Goal: Task Accomplishment & Management: Manage account settings

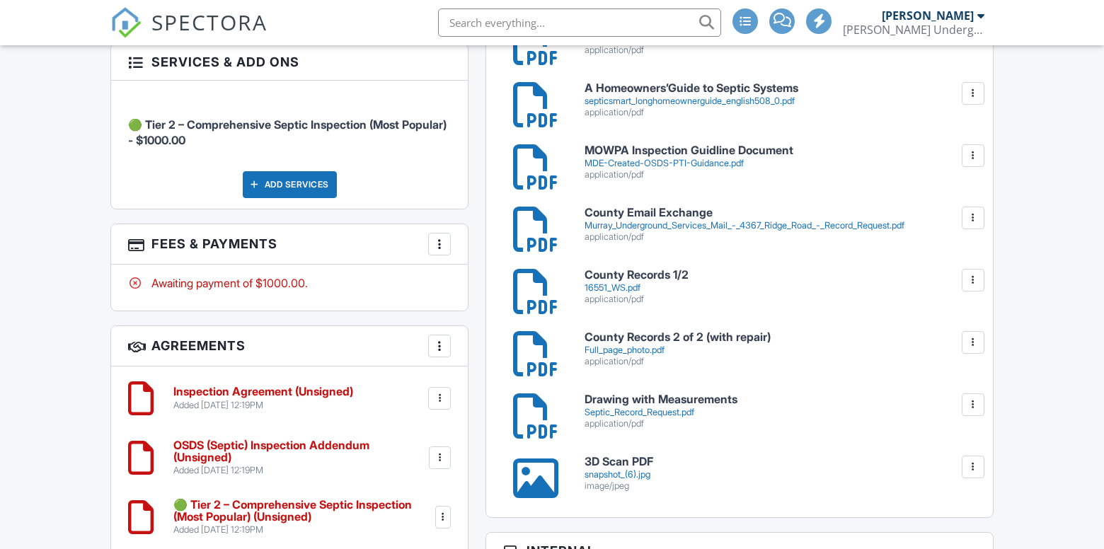
click at [442, 246] on div at bounding box center [440, 244] width 14 height 14
click at [441, 244] on div at bounding box center [440, 244] width 14 height 14
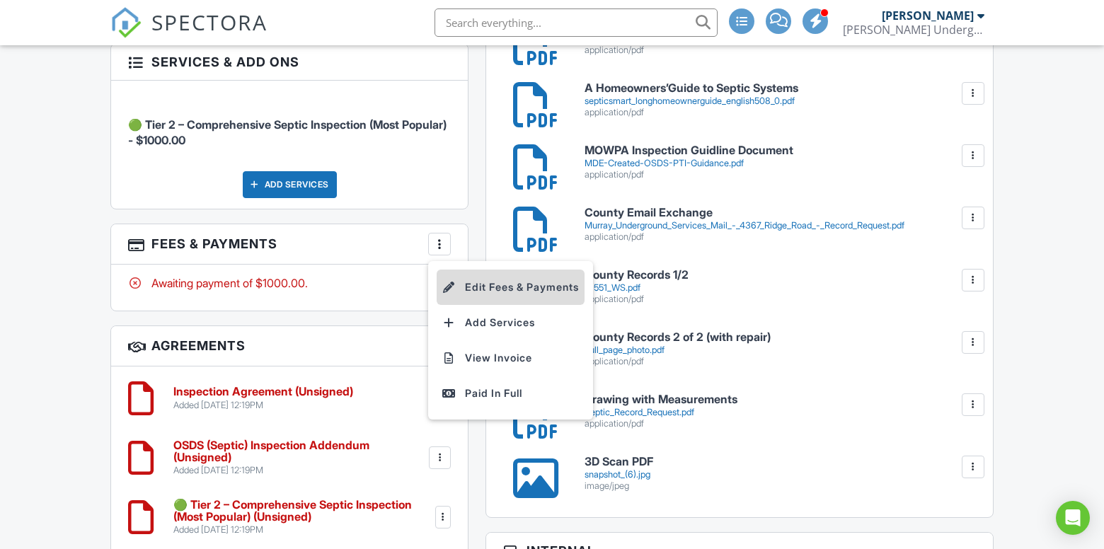
click at [471, 279] on li "Edit Fees & Payments" at bounding box center [511, 287] width 148 height 35
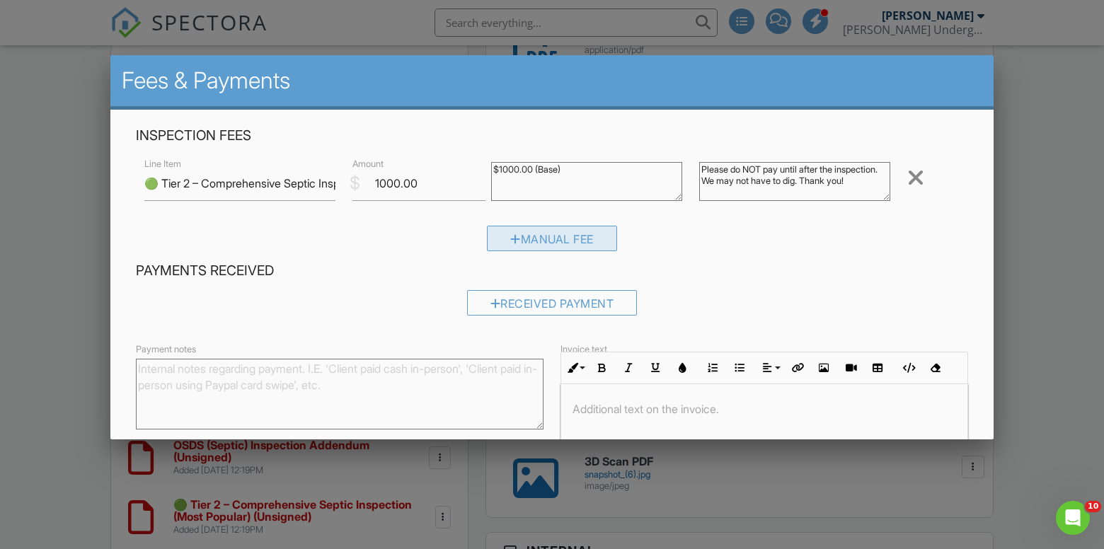
click at [542, 240] on div "Manual Fee" at bounding box center [552, 238] width 130 height 25
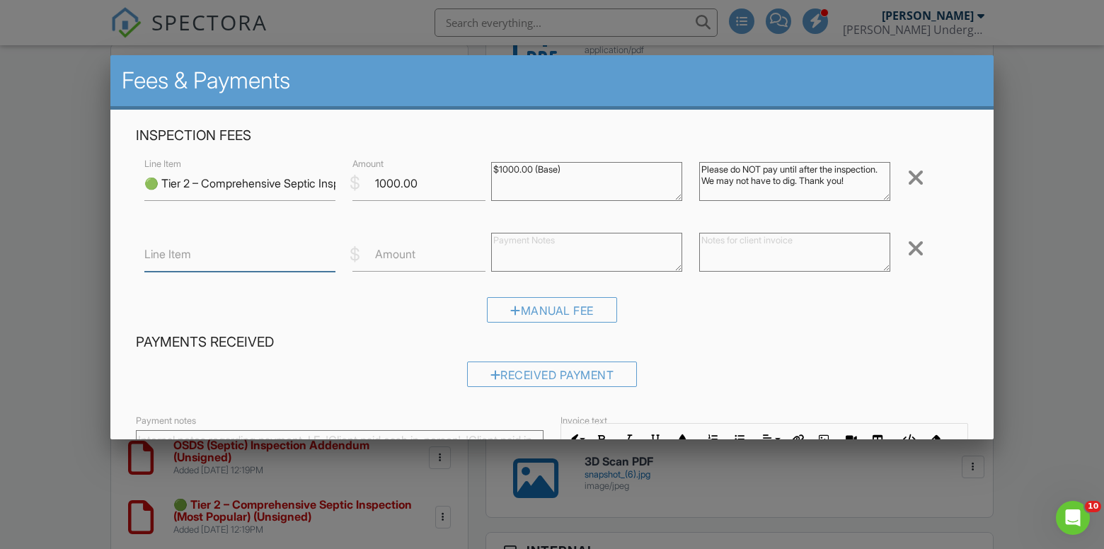
click at [244, 258] on input "Line Item" at bounding box center [239, 254] width 191 height 35
type input "No digging required (discount)"
type input "-400"
click at [185, 256] on input "No digging required (discount)" at bounding box center [239, 254] width 191 height 35
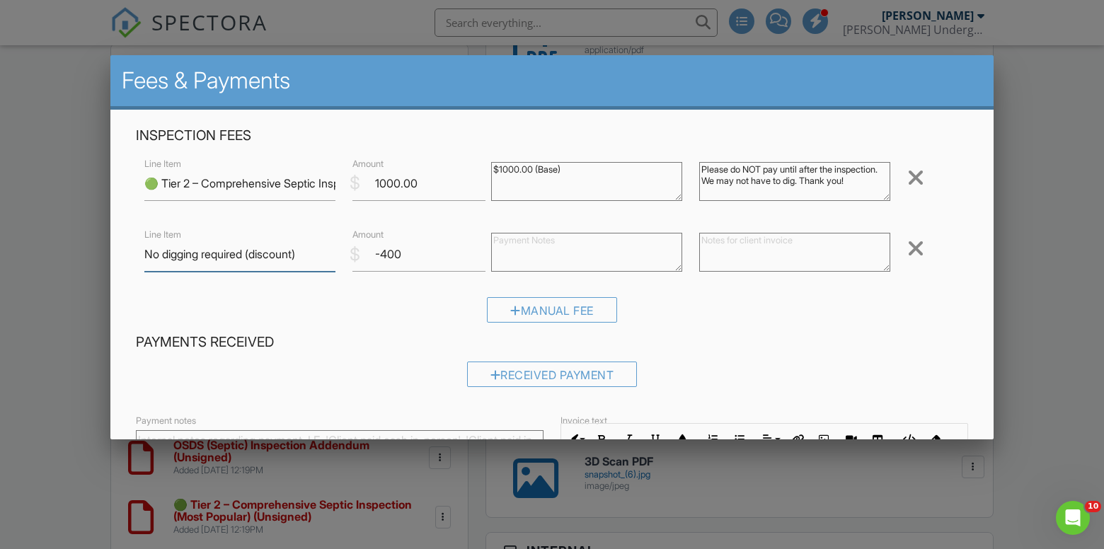
click at [185, 256] on input "No digging required (discount)" at bounding box center [239, 254] width 191 height 35
click at [516, 253] on textarea at bounding box center [586, 252] width 191 height 39
paste textarea "No digging required (discount)"
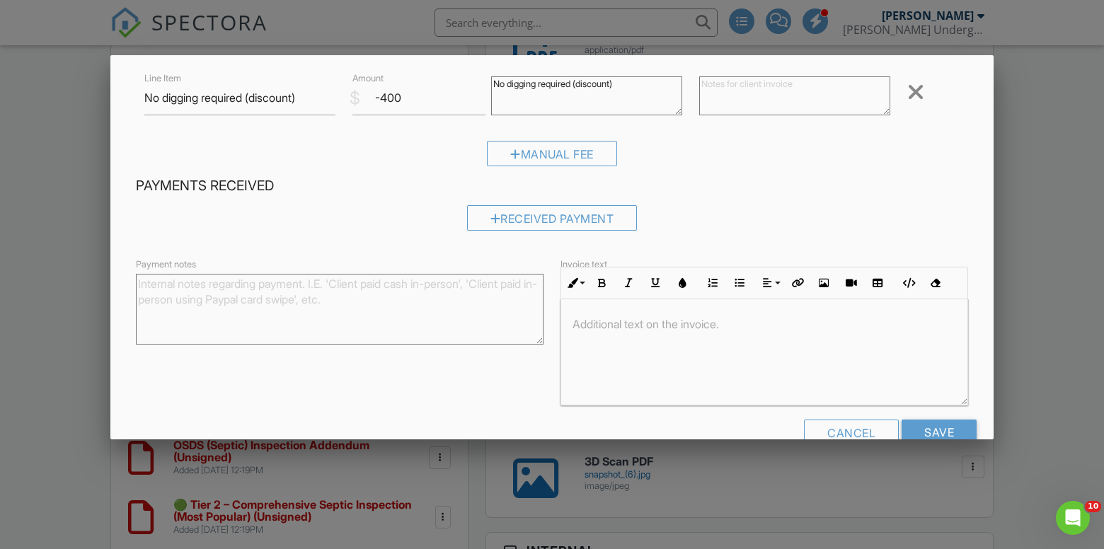
scroll to position [189, 0]
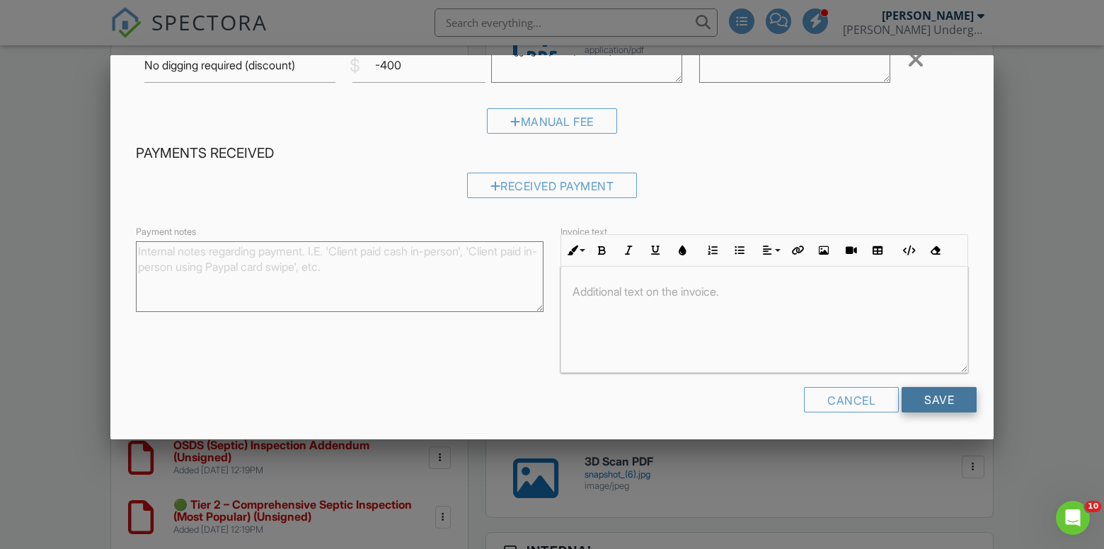
type textarea "No digging required (discount)"
click at [934, 405] on input "Save" at bounding box center [939, 399] width 75 height 25
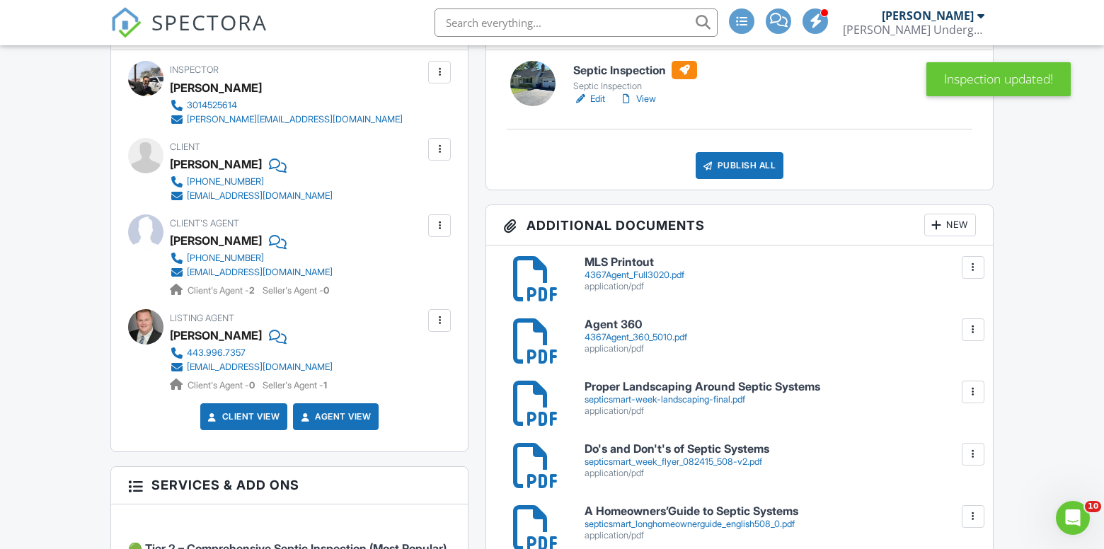
scroll to position [374, 0]
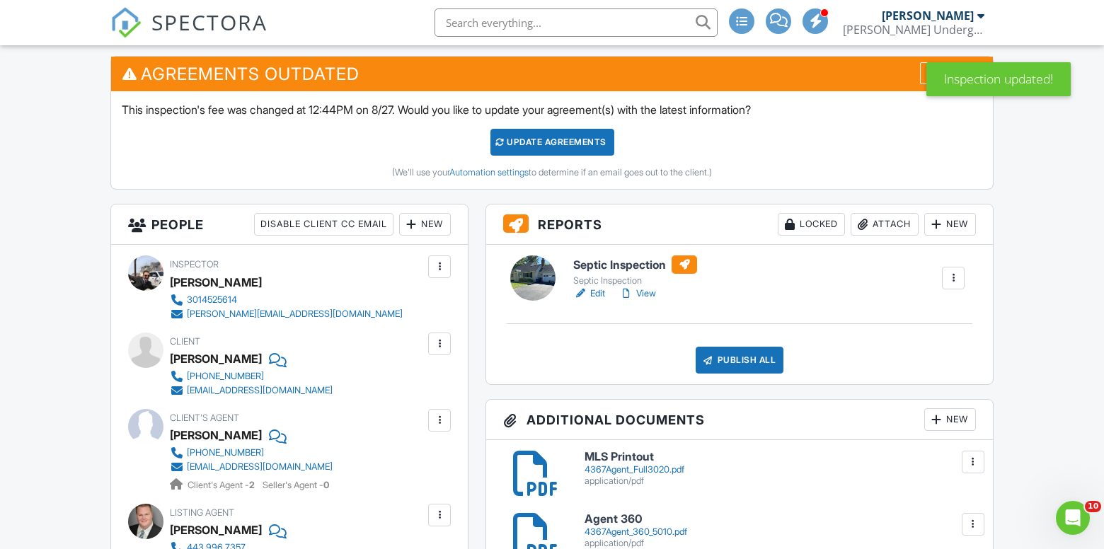
drag, startPoint x: 537, startPoint y: 131, endPoint x: 571, endPoint y: 144, distance: 36.5
click at [537, 131] on div "Update Agreements" at bounding box center [553, 142] width 124 height 27
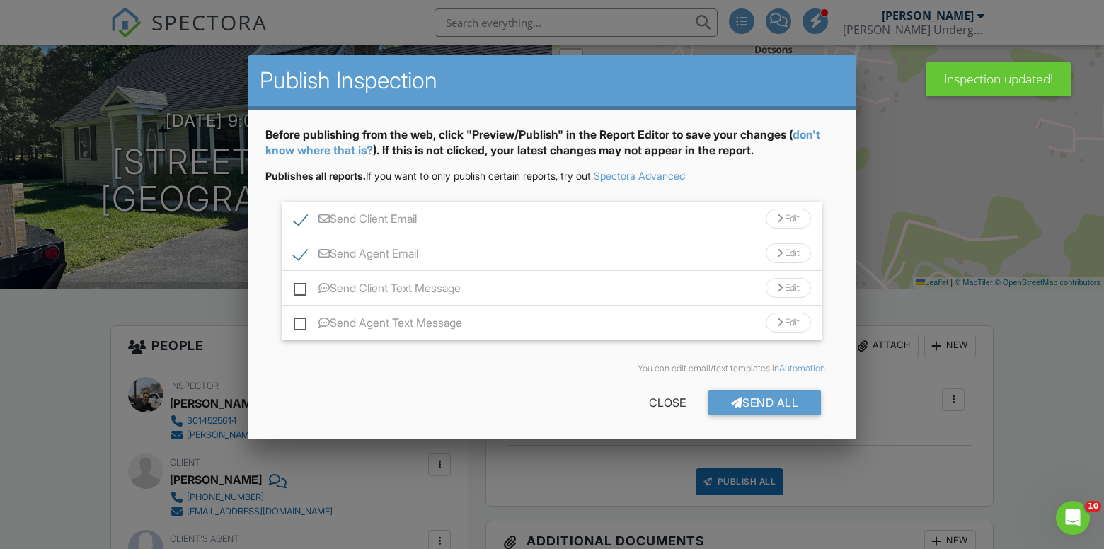
click at [652, 215] on div "Send Client Email Edit" at bounding box center [551, 219] width 539 height 35
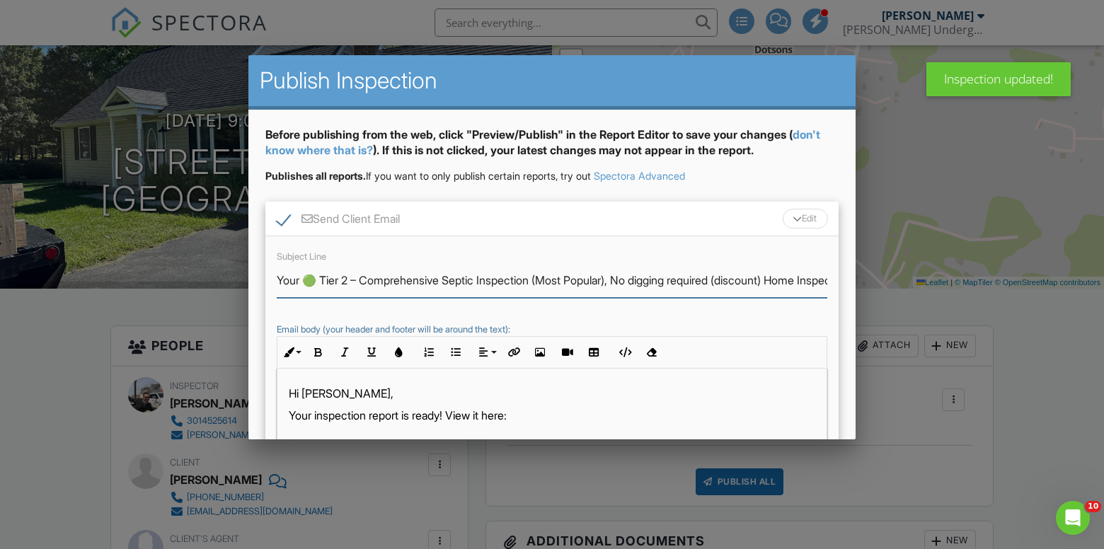
click at [534, 281] on input "Your 🟢 Tier 2 – Comprehensive Septic Inspection (Most Popular), No digging requ…" at bounding box center [552, 280] width 551 height 35
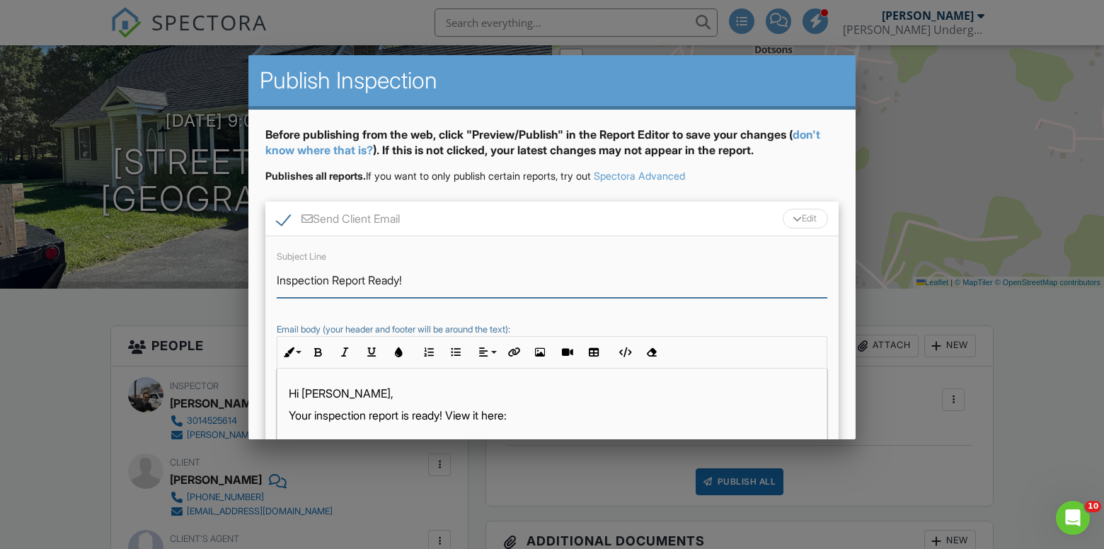
type input "Inspection Report Ready!"
click at [777, 165] on div "Before publishing from the web, click "Preview/Publish" in the Report Editor to…" at bounding box center [551, 148] width 573 height 43
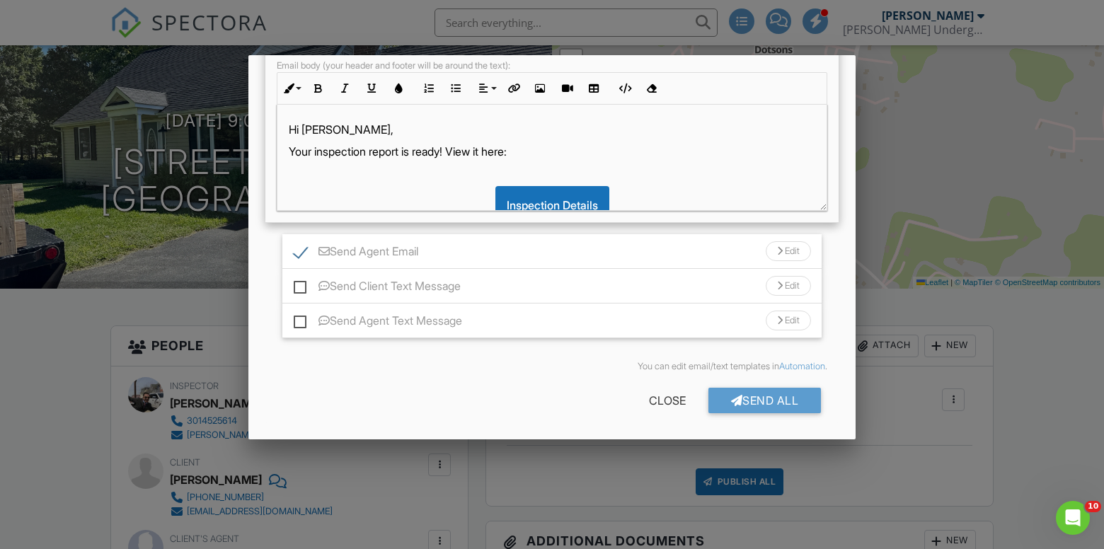
scroll to position [265, 0]
click at [433, 257] on div "Send Agent Email Edit" at bounding box center [551, 251] width 539 height 35
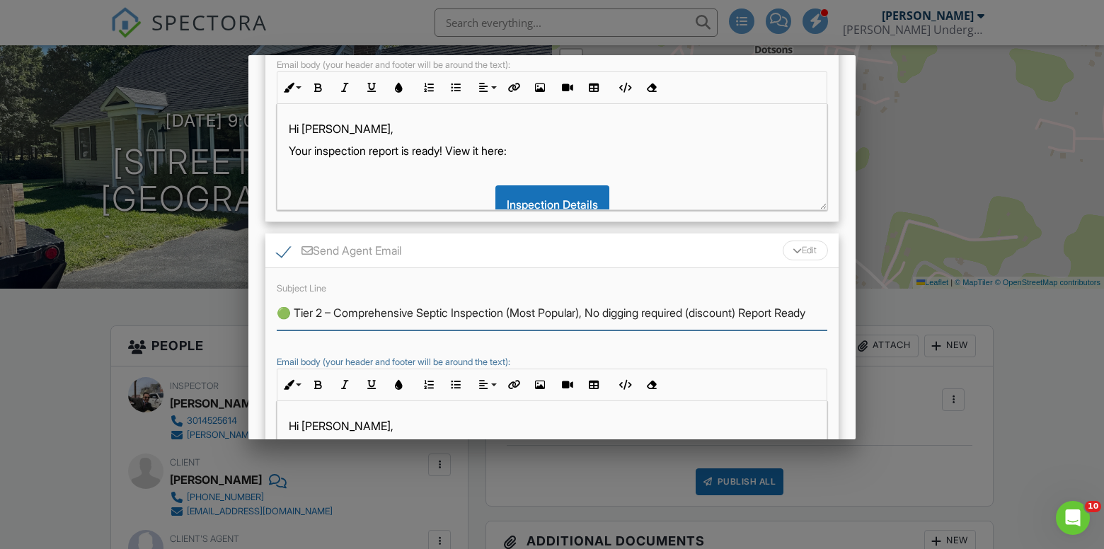
click at [404, 315] on input "🟢 Tier 2 – Comprehensive Septic Inspection (Most Popular), No digging required …" at bounding box center [552, 313] width 551 height 35
click at [404, 314] on input "🟢 Tier 2 – Comprehensive Septic Inspection (Most Popular), No digging required …" at bounding box center [552, 313] width 551 height 35
paste input "Inspection Report Ready!"
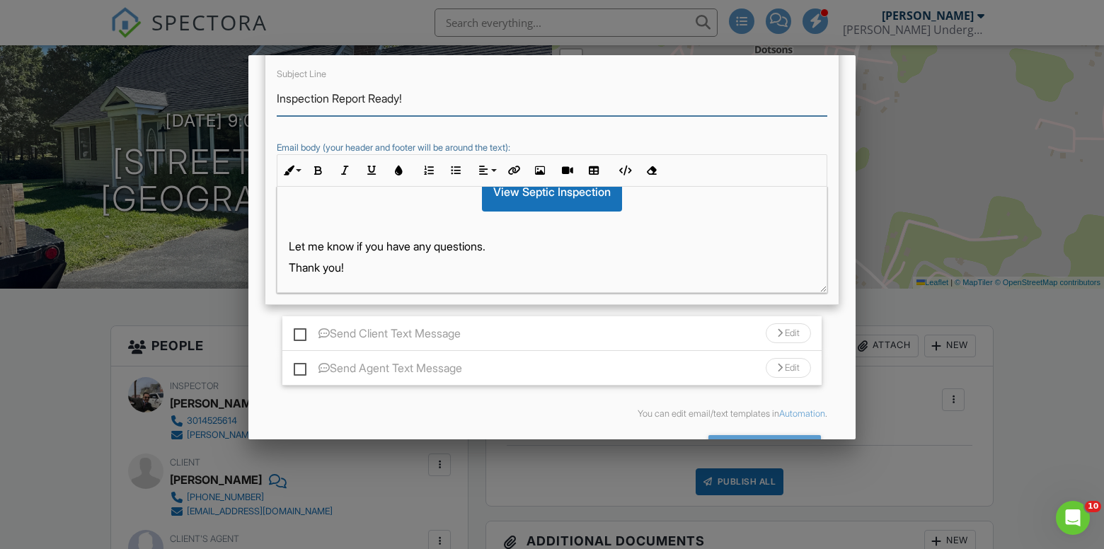
scroll to position [527, 0]
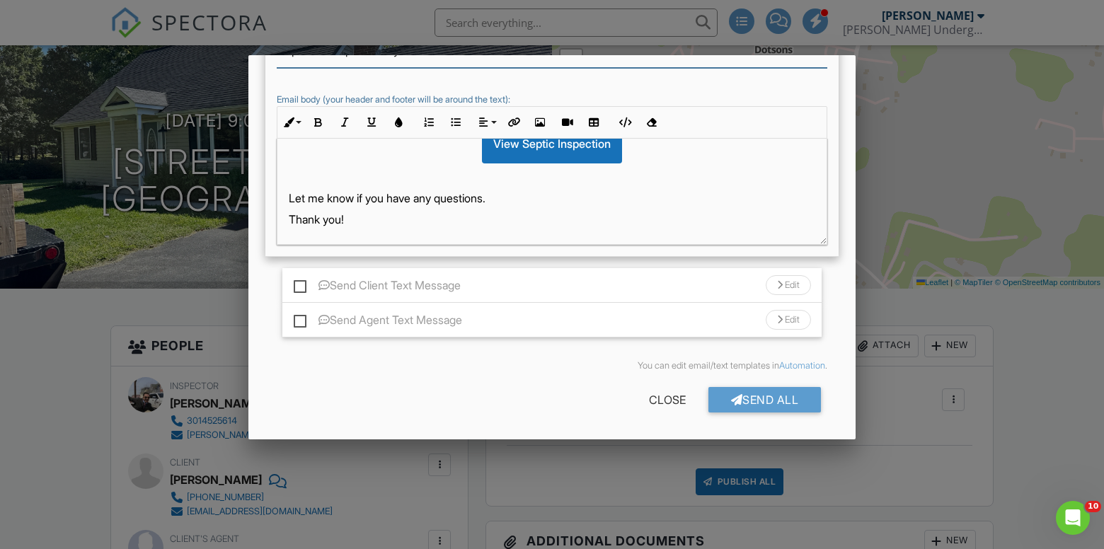
type input "Inspection Report Ready!"
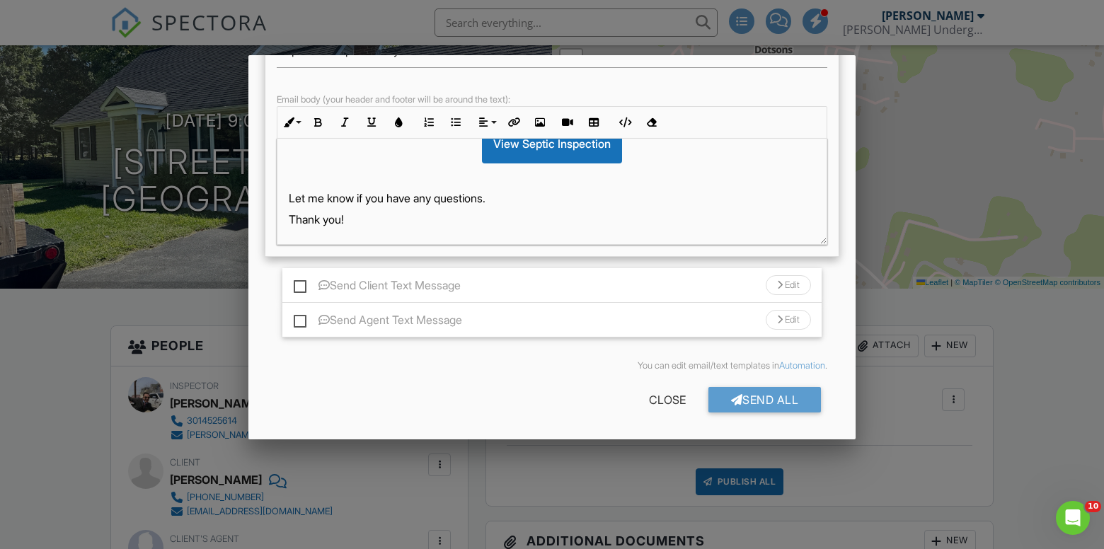
click at [573, 400] on div "Send All Close" at bounding box center [551, 403] width 573 height 40
click at [772, 404] on div "Send All" at bounding box center [765, 399] width 113 height 25
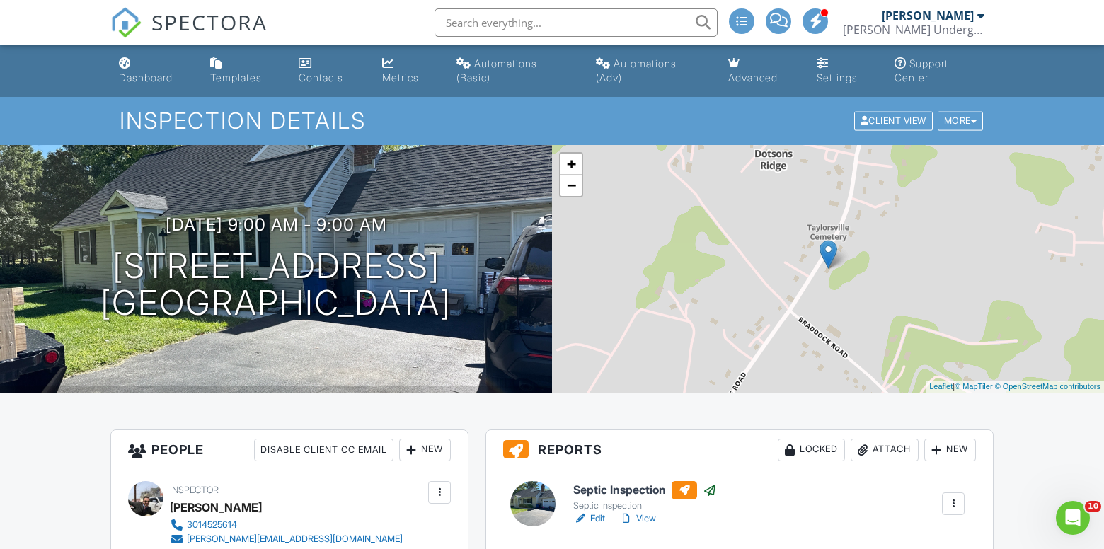
click at [118, 18] on img at bounding box center [125, 22] width 31 height 31
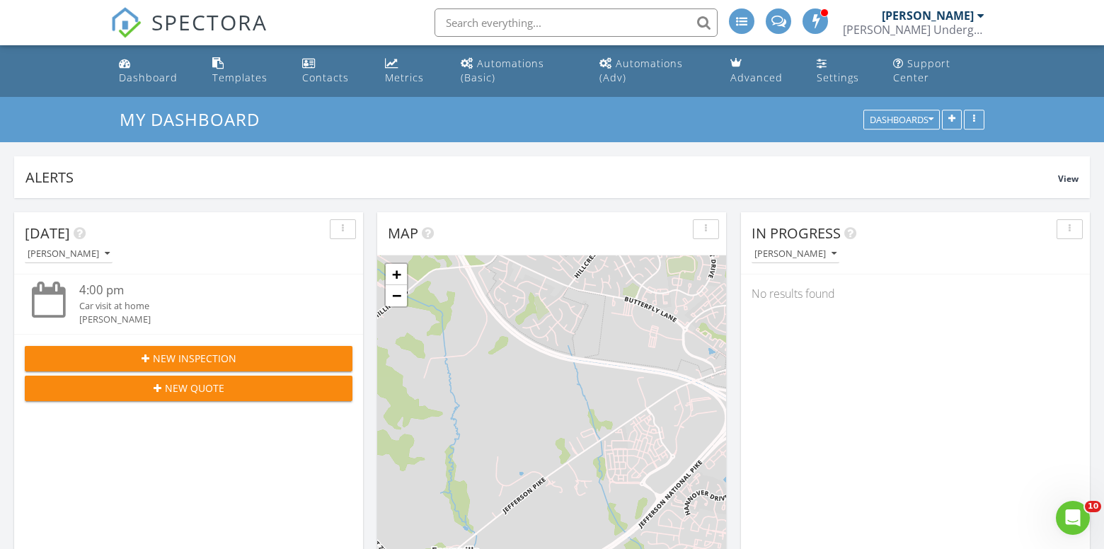
click at [648, 26] on input "text" at bounding box center [576, 22] width 283 height 28
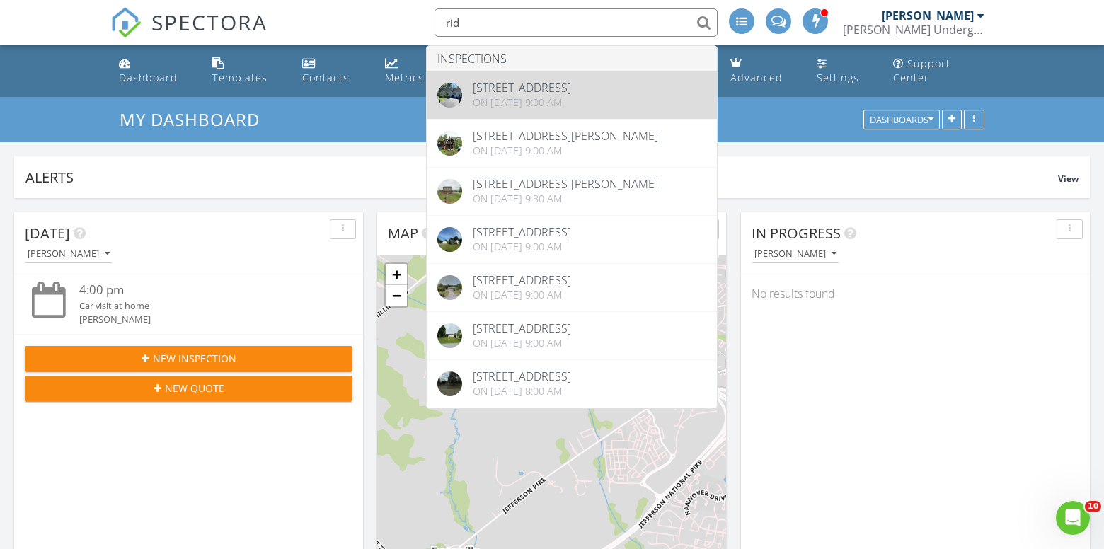
type input "rid"
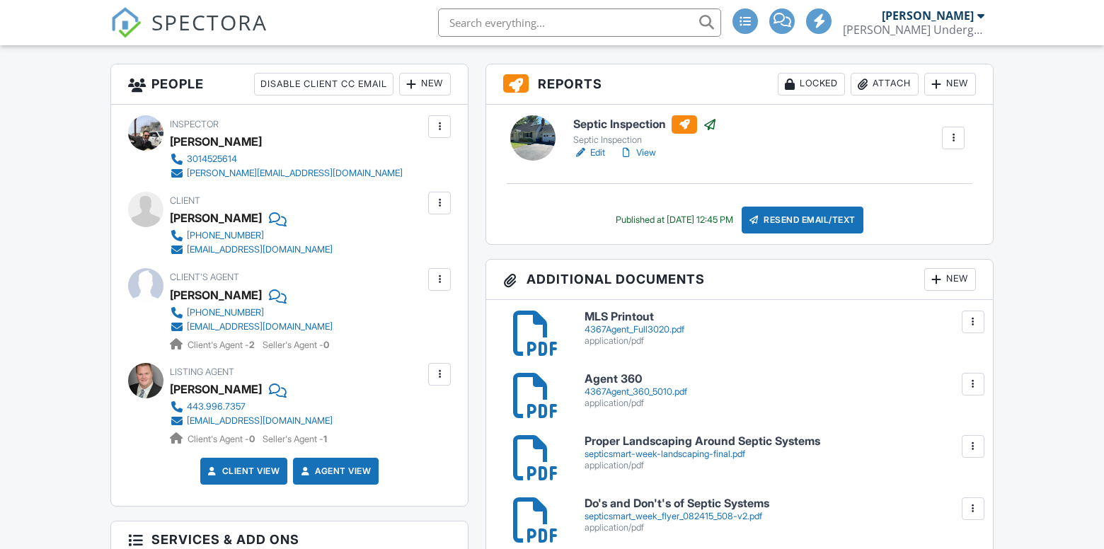
scroll to position [391, 0]
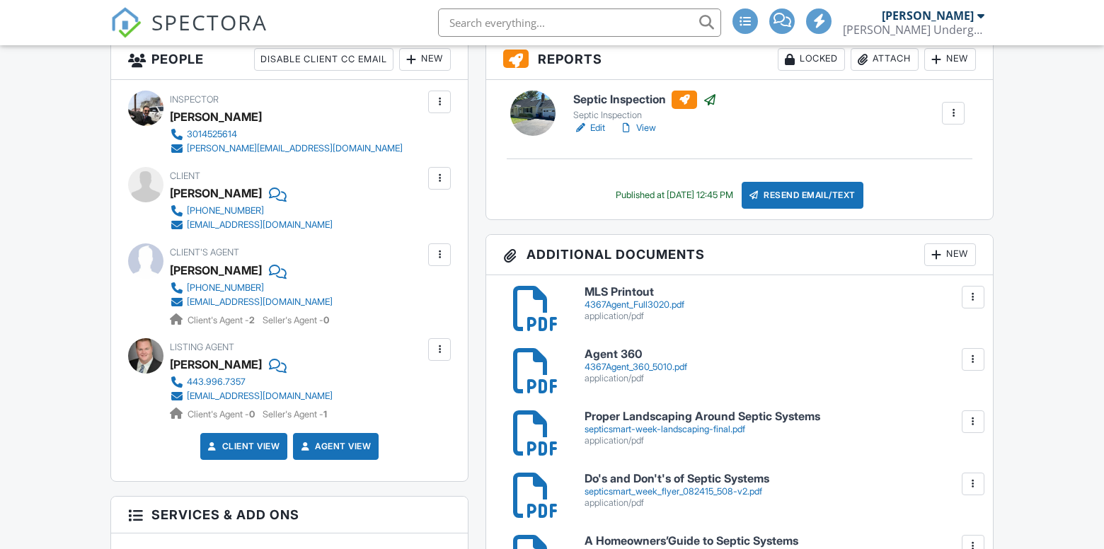
click at [641, 364] on div "4367Agent_360_5010.pdf" at bounding box center [780, 367] width 391 height 11
